Goal: Task Accomplishment & Management: Manage account settings

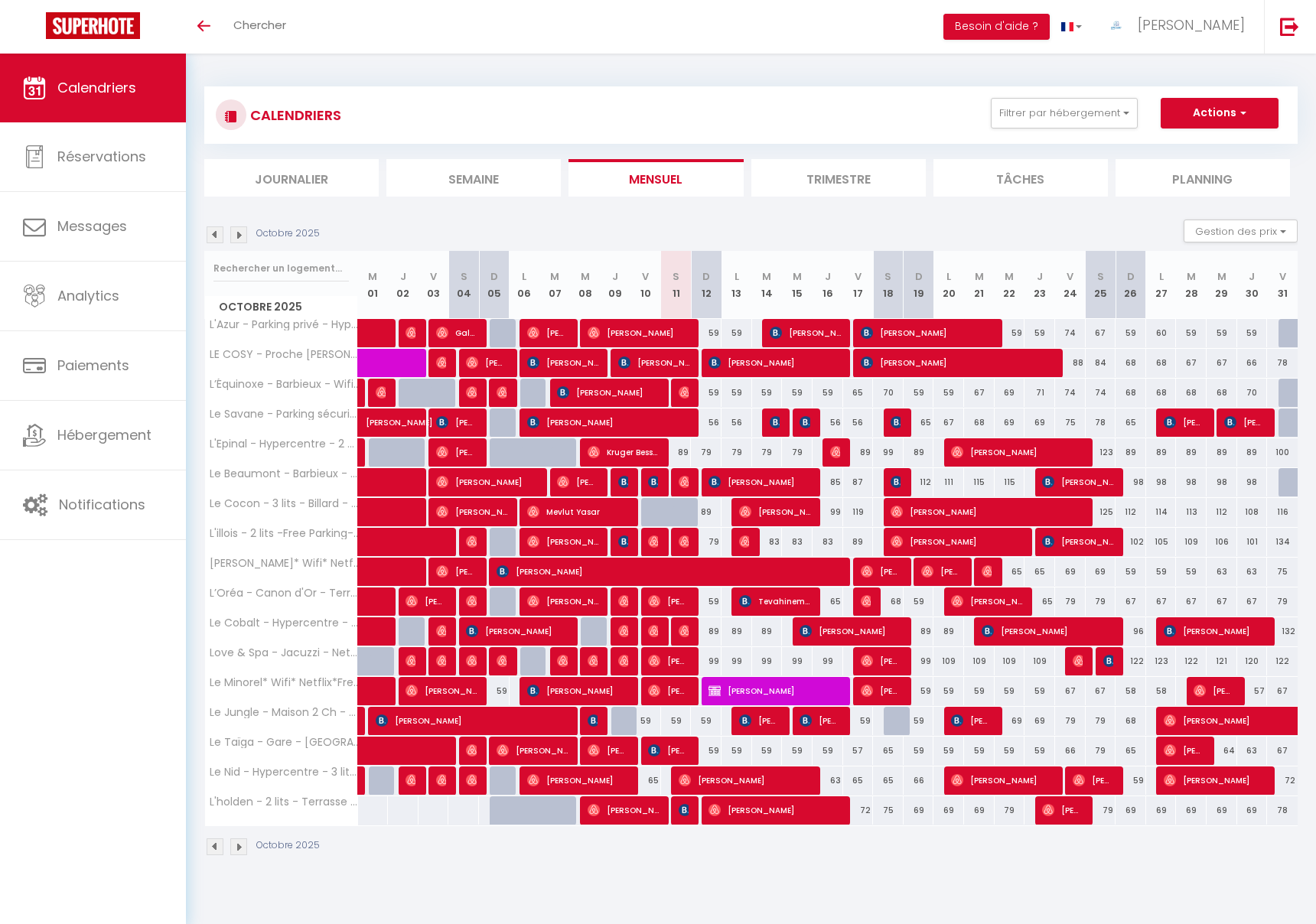
click at [141, 78] on link "Calendriers" at bounding box center [93, 88] width 186 height 69
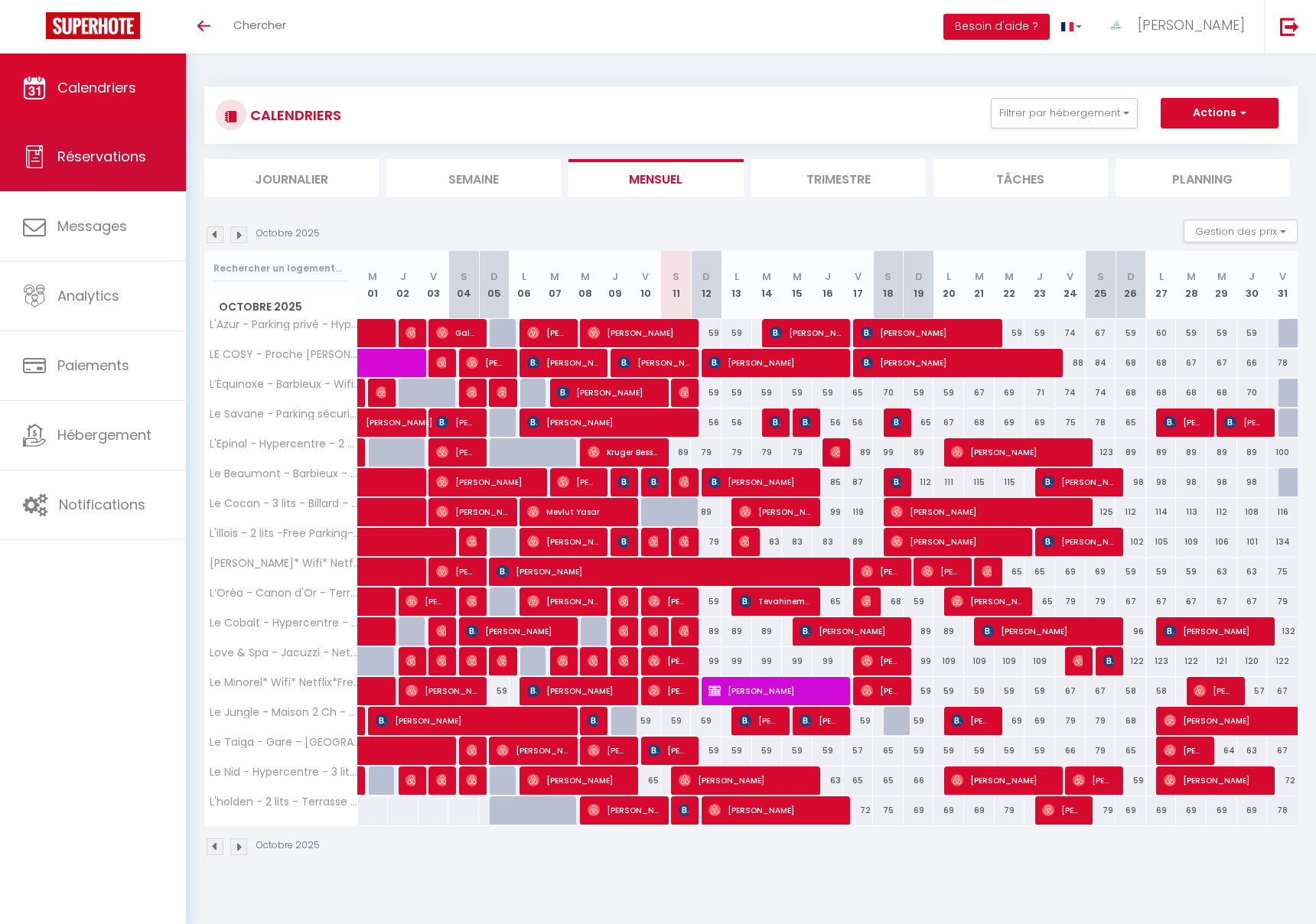
click at [112, 180] on link "Réservations" at bounding box center [93, 157] width 186 height 69
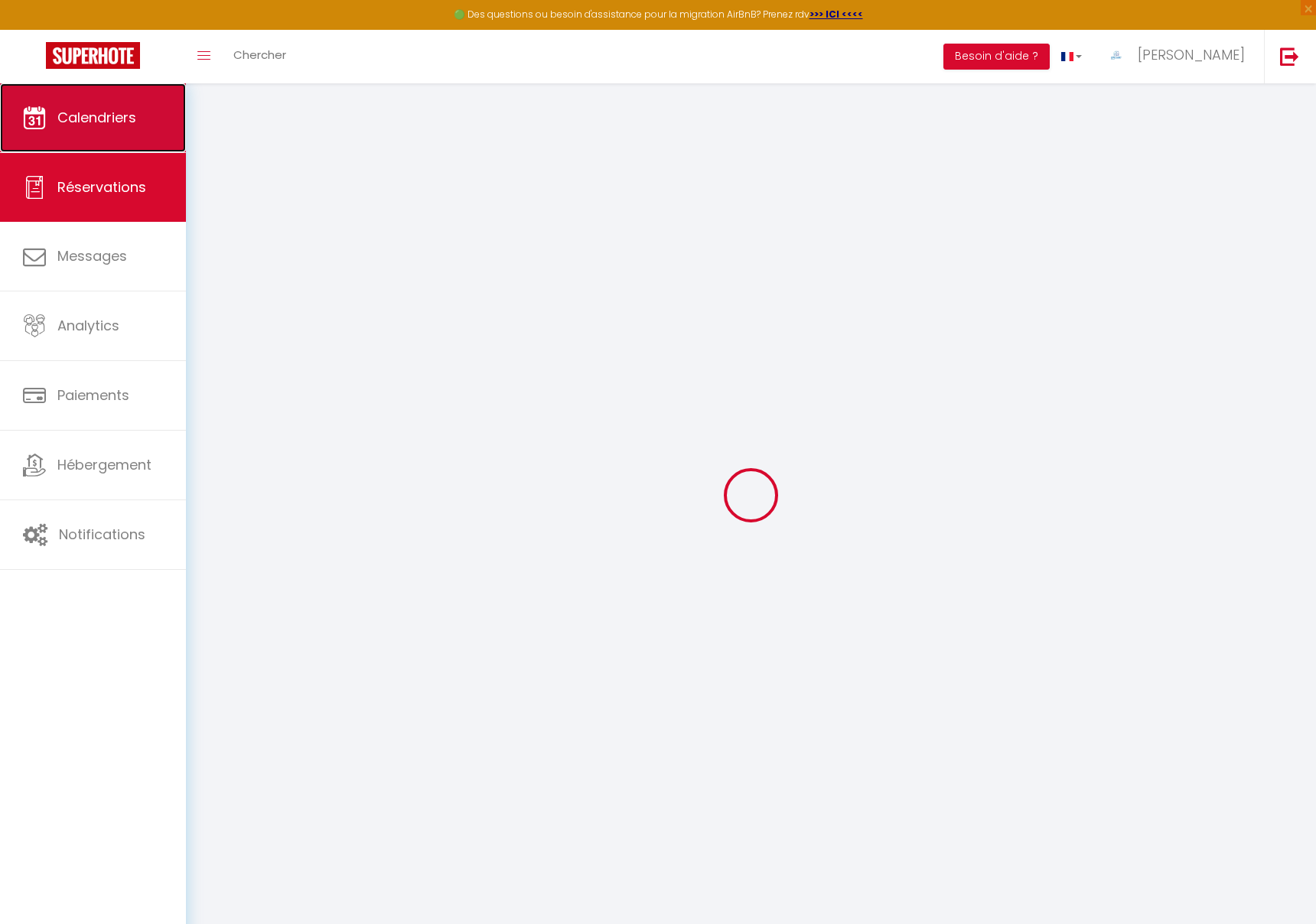
click at [110, 94] on link "Calendriers" at bounding box center [93, 118] width 186 height 69
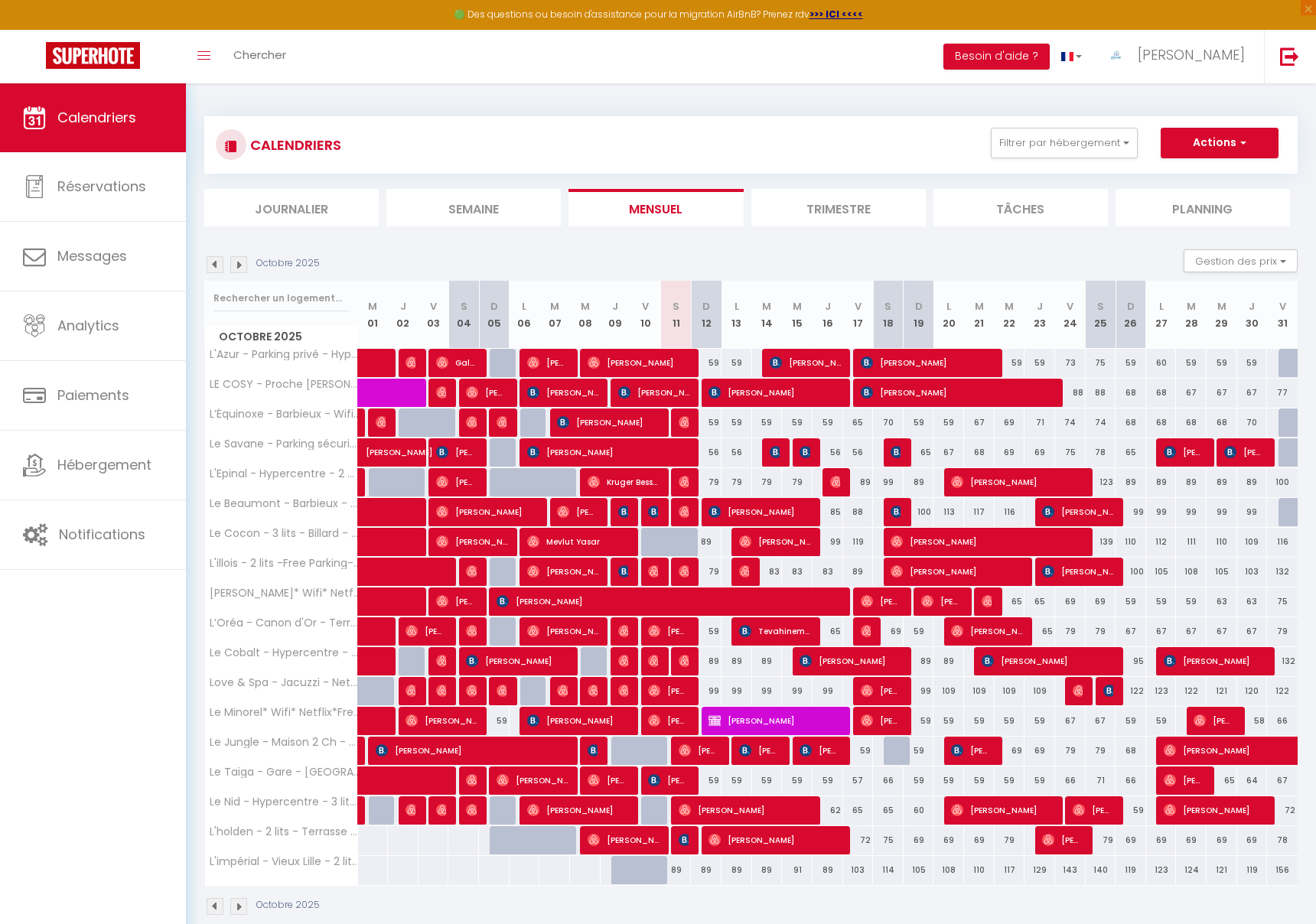
scroll to position [84, 0]
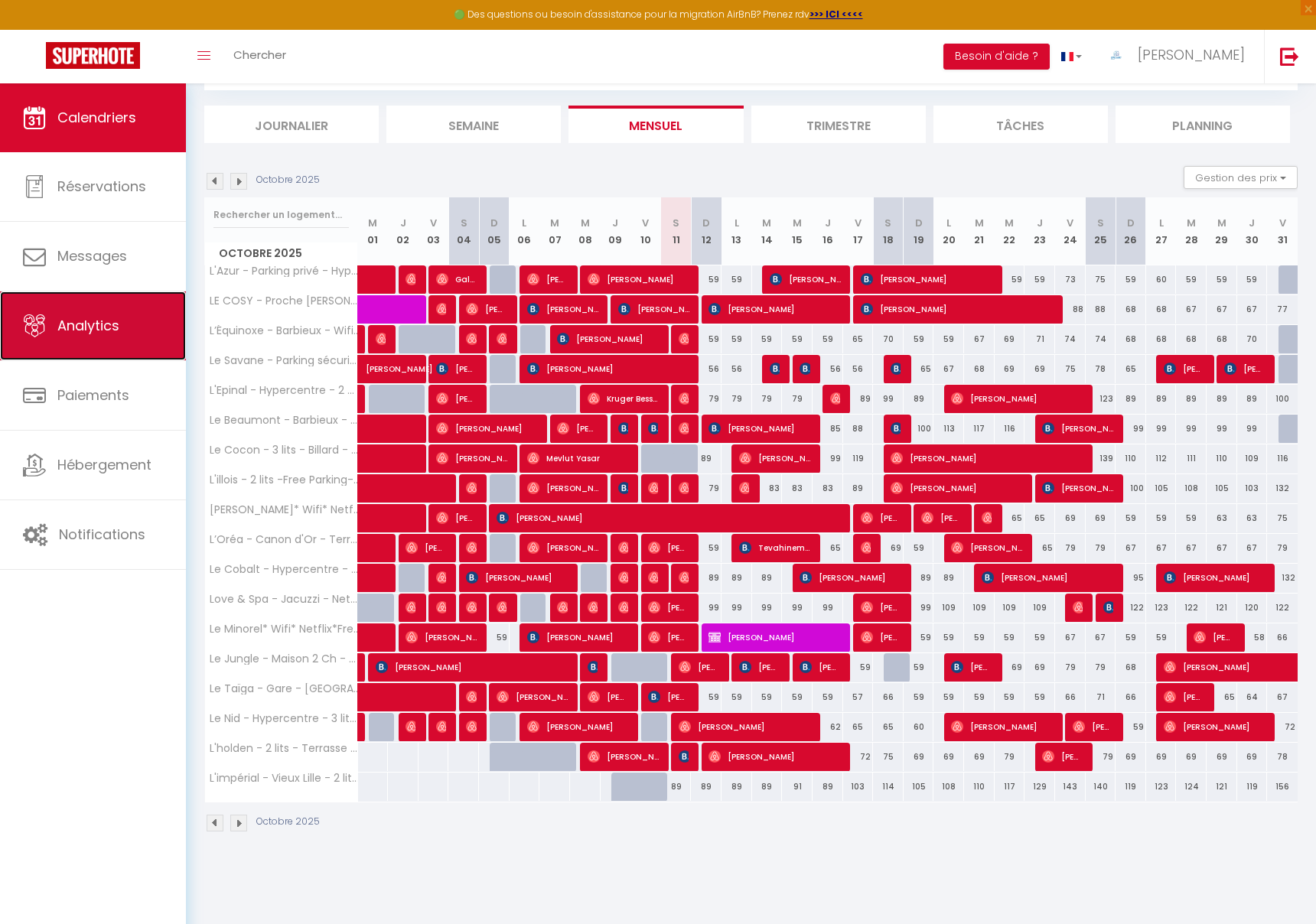
click at [116, 319] on span "Analytics" at bounding box center [88, 325] width 62 height 19
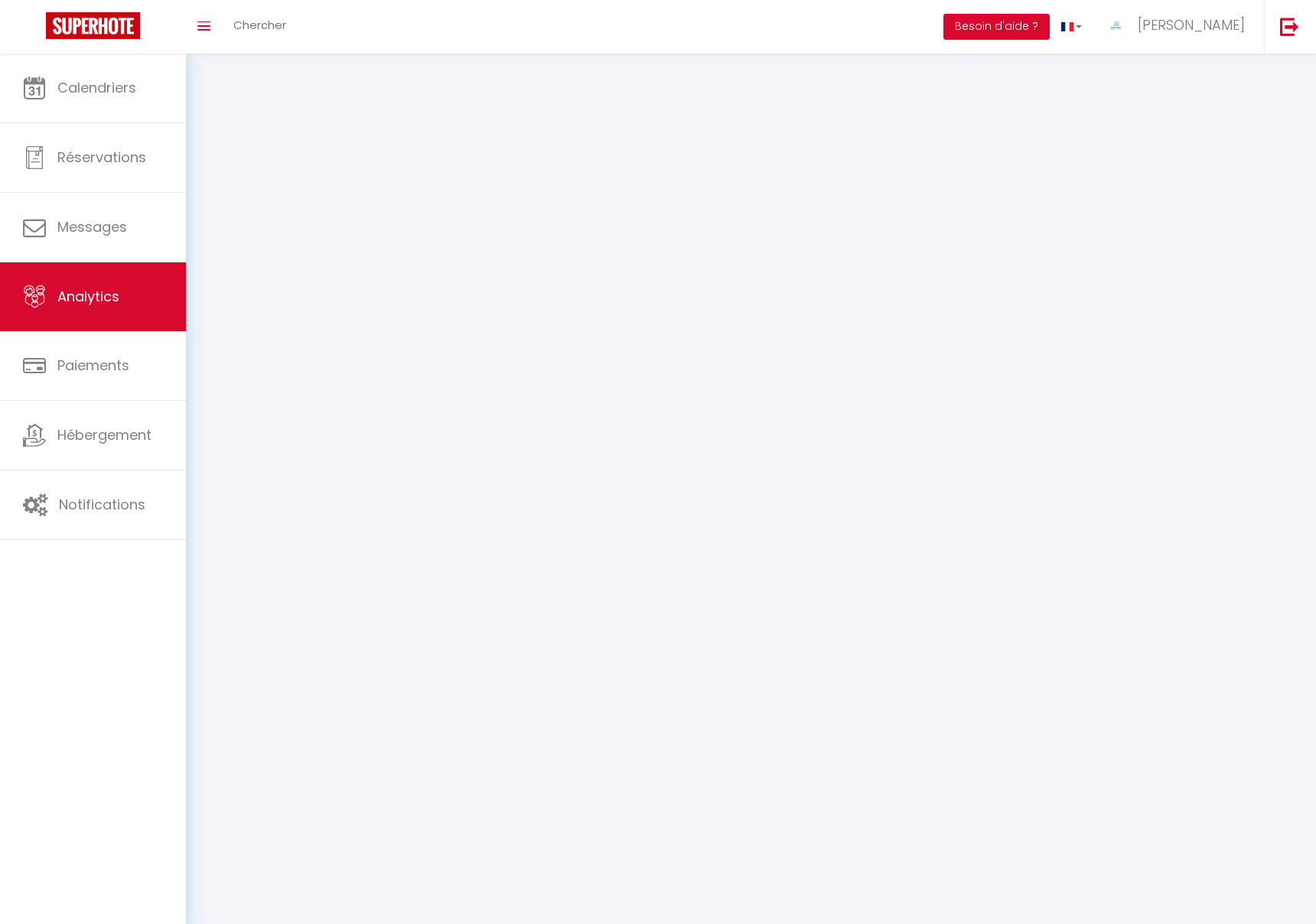
select select "2025"
select select "10"
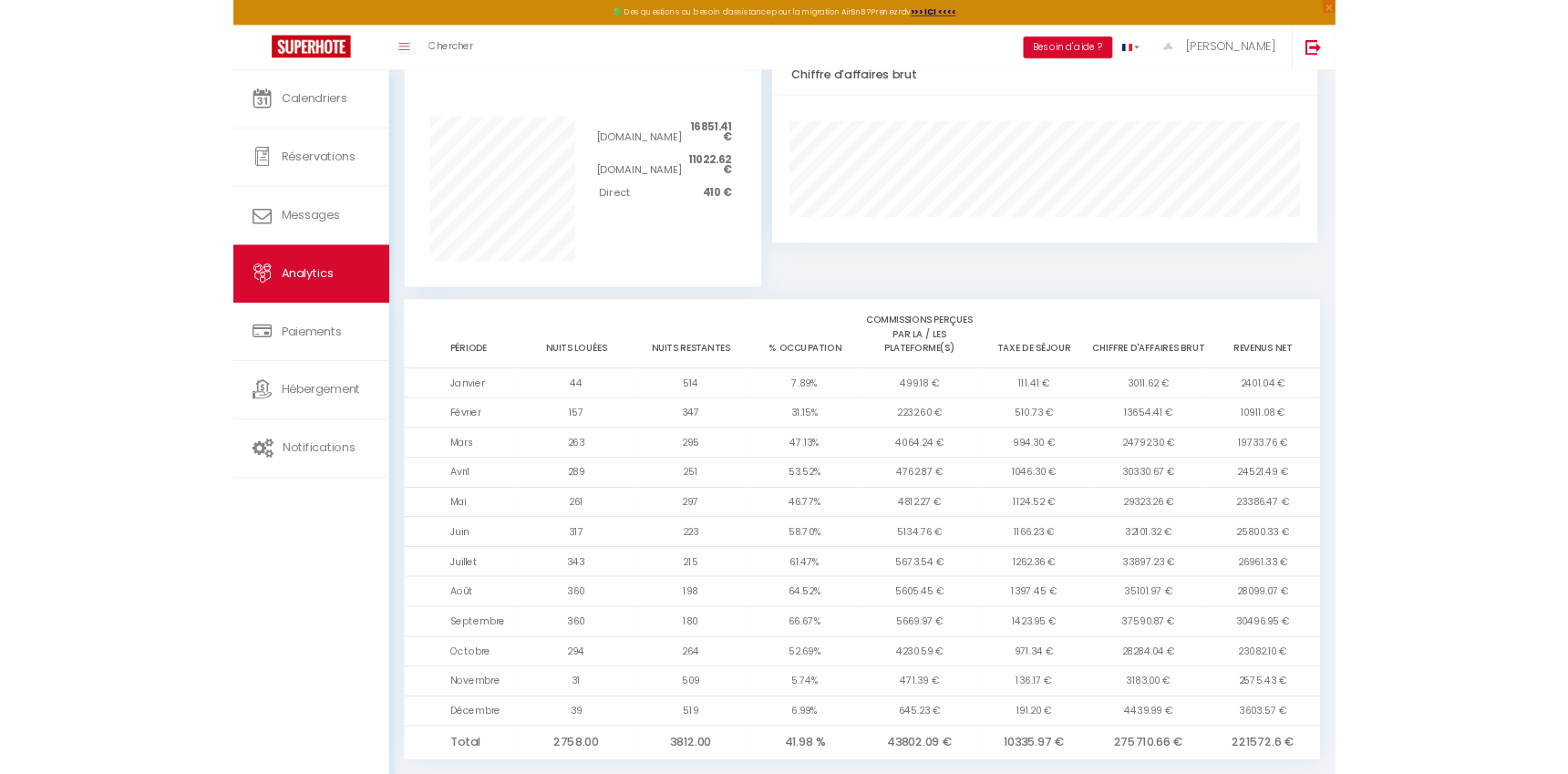
scroll to position [1181, 0]
